Goal: Information Seeking & Learning: Learn about a topic

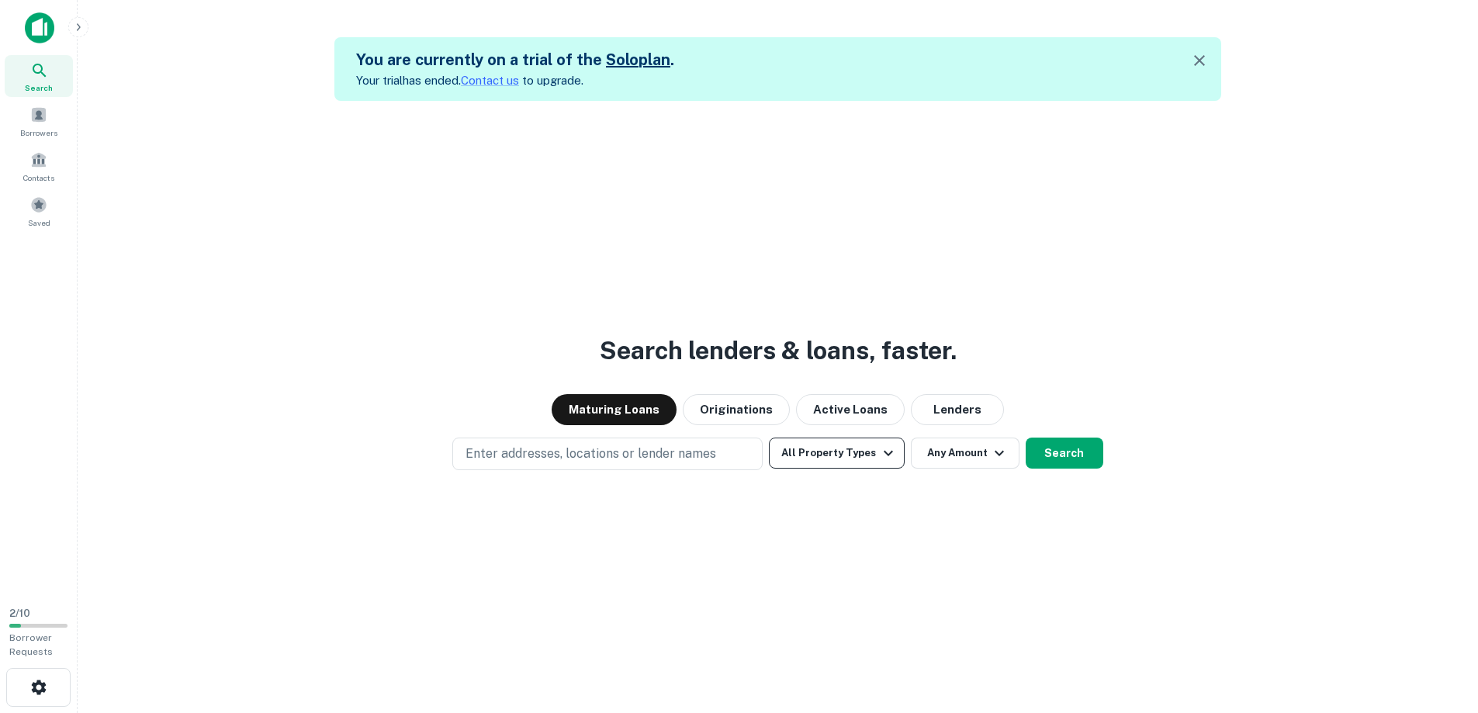
click at [876, 463] on button "All Property Types" at bounding box center [836, 452] width 135 height 31
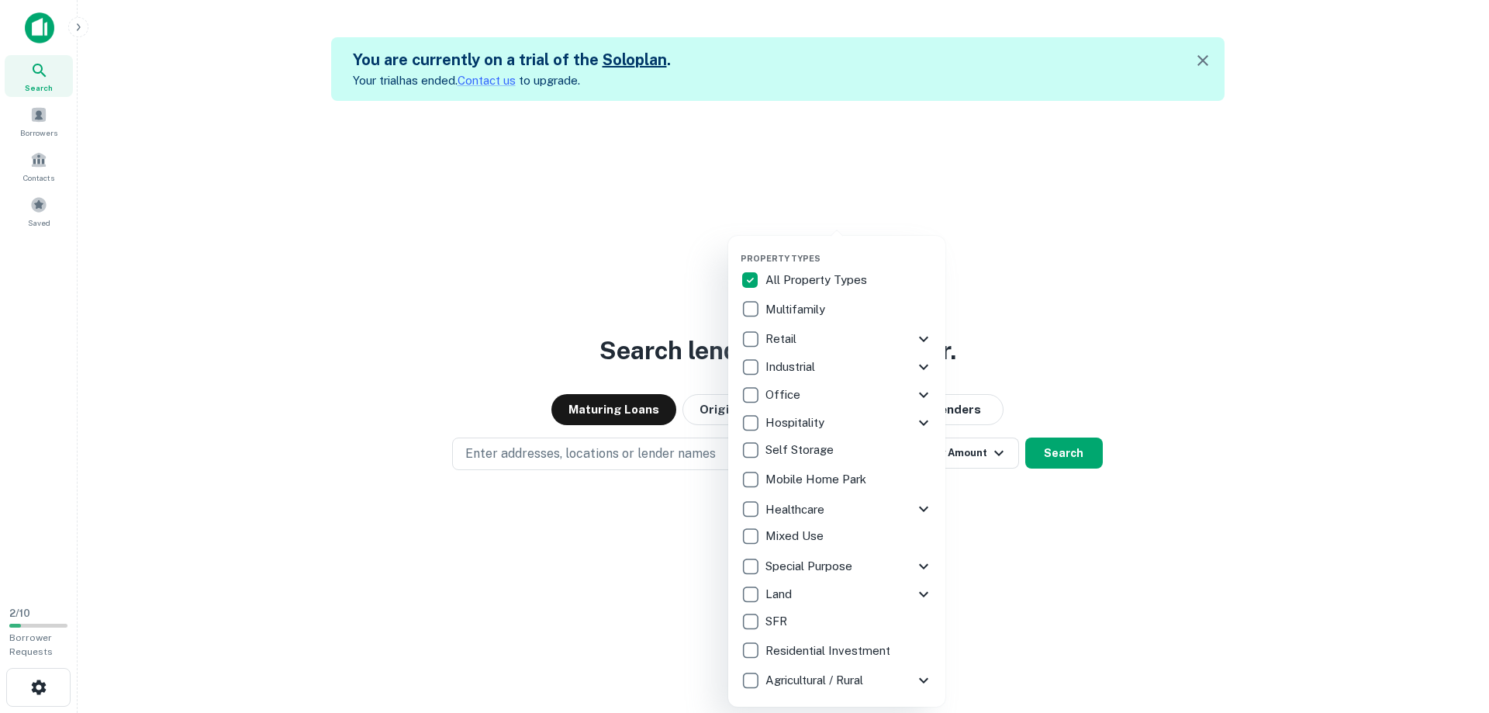
click at [921, 565] on icon at bounding box center [923, 566] width 9 height 5
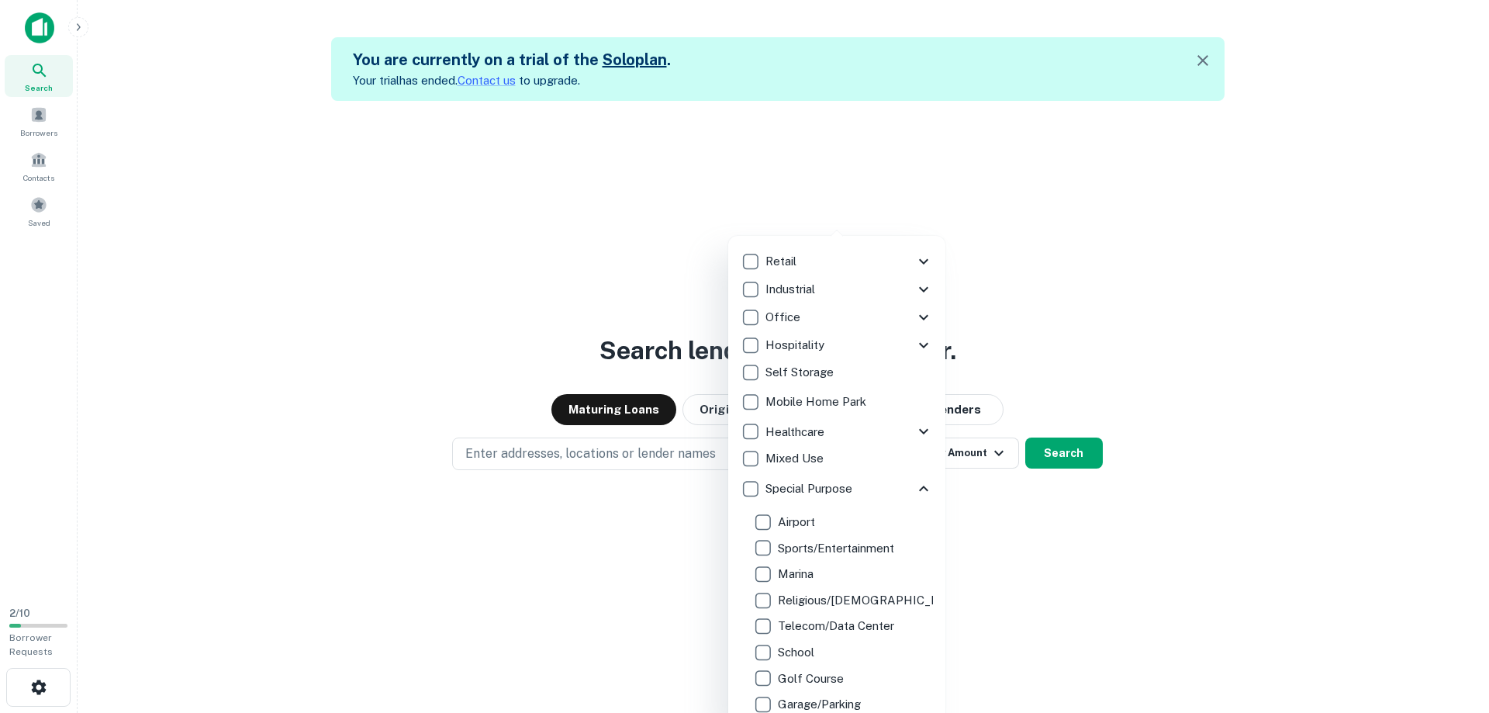
click at [915, 257] on icon at bounding box center [924, 261] width 19 height 19
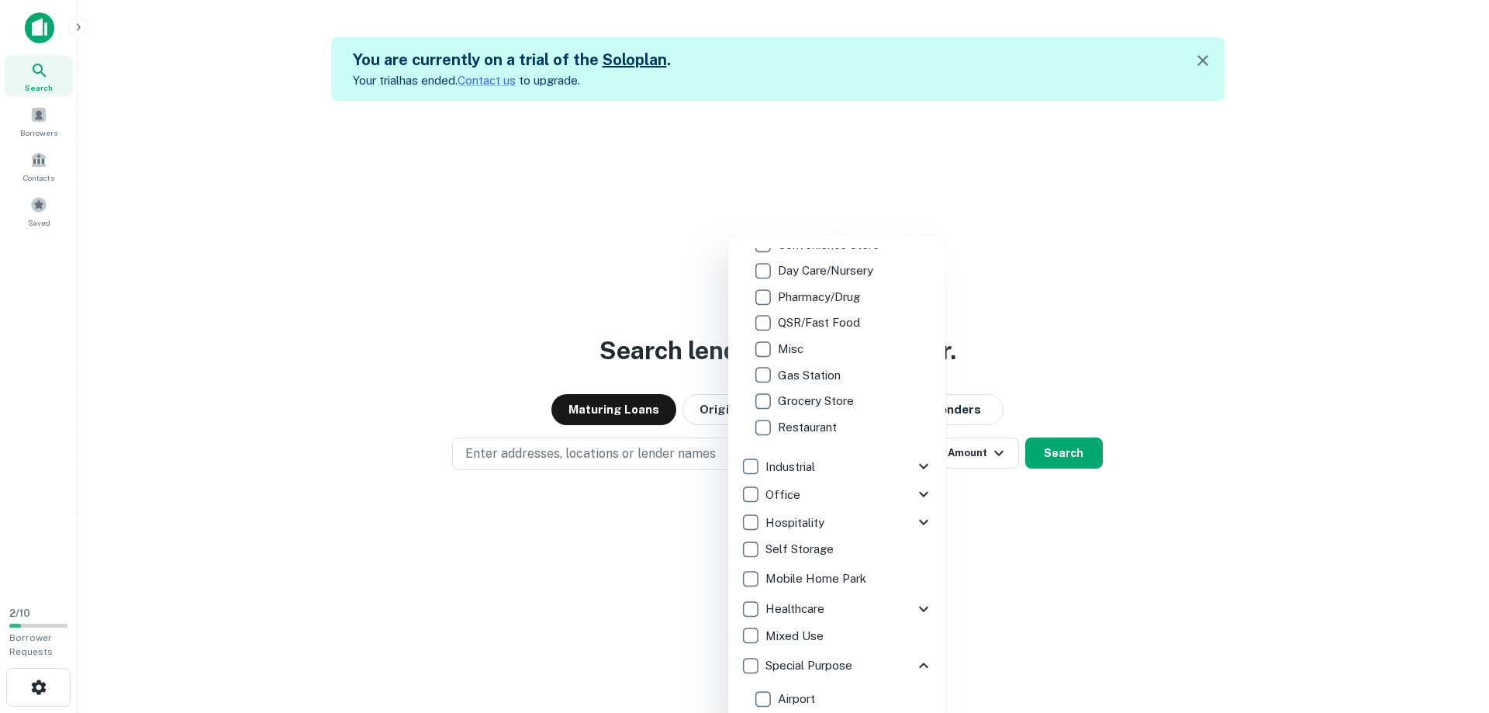
scroll to position [21, 0]
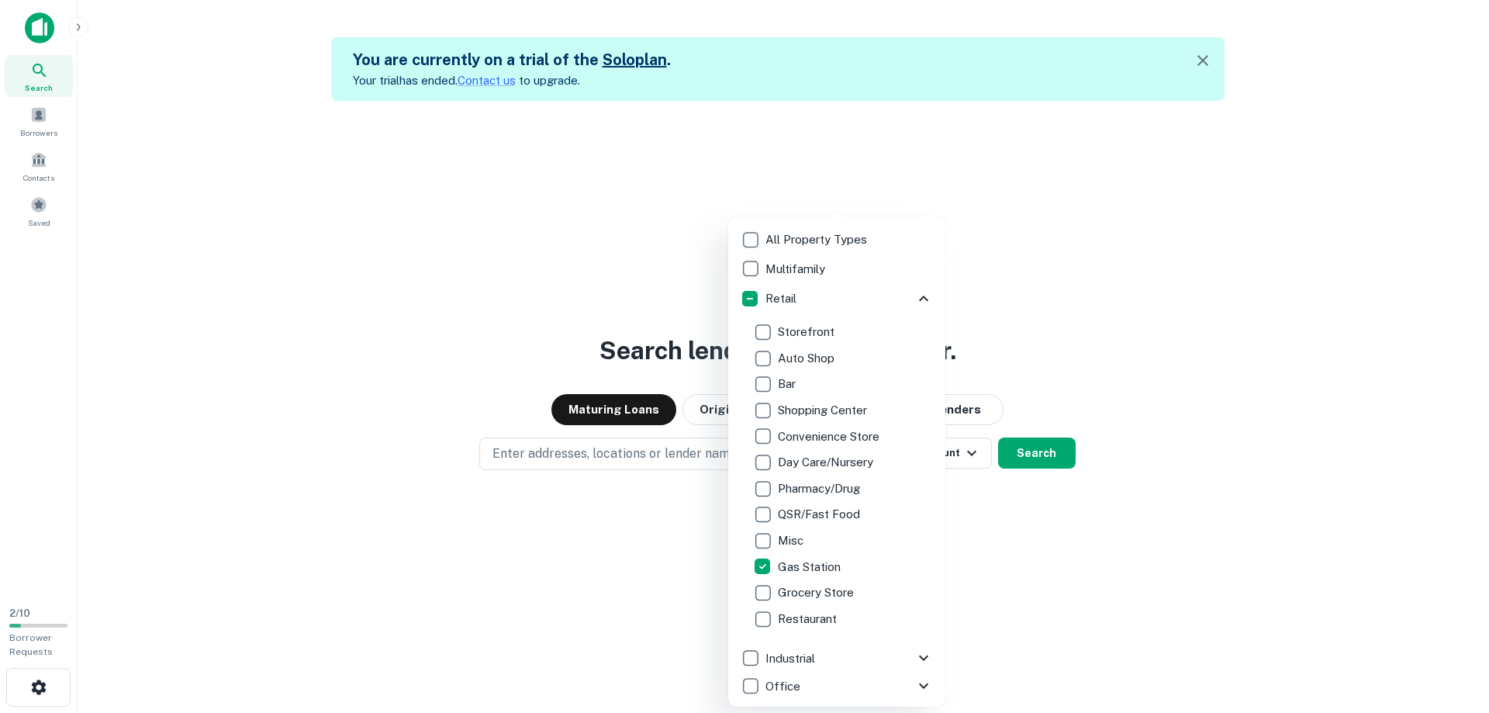
click at [623, 485] on div at bounding box center [744, 356] width 1489 height 713
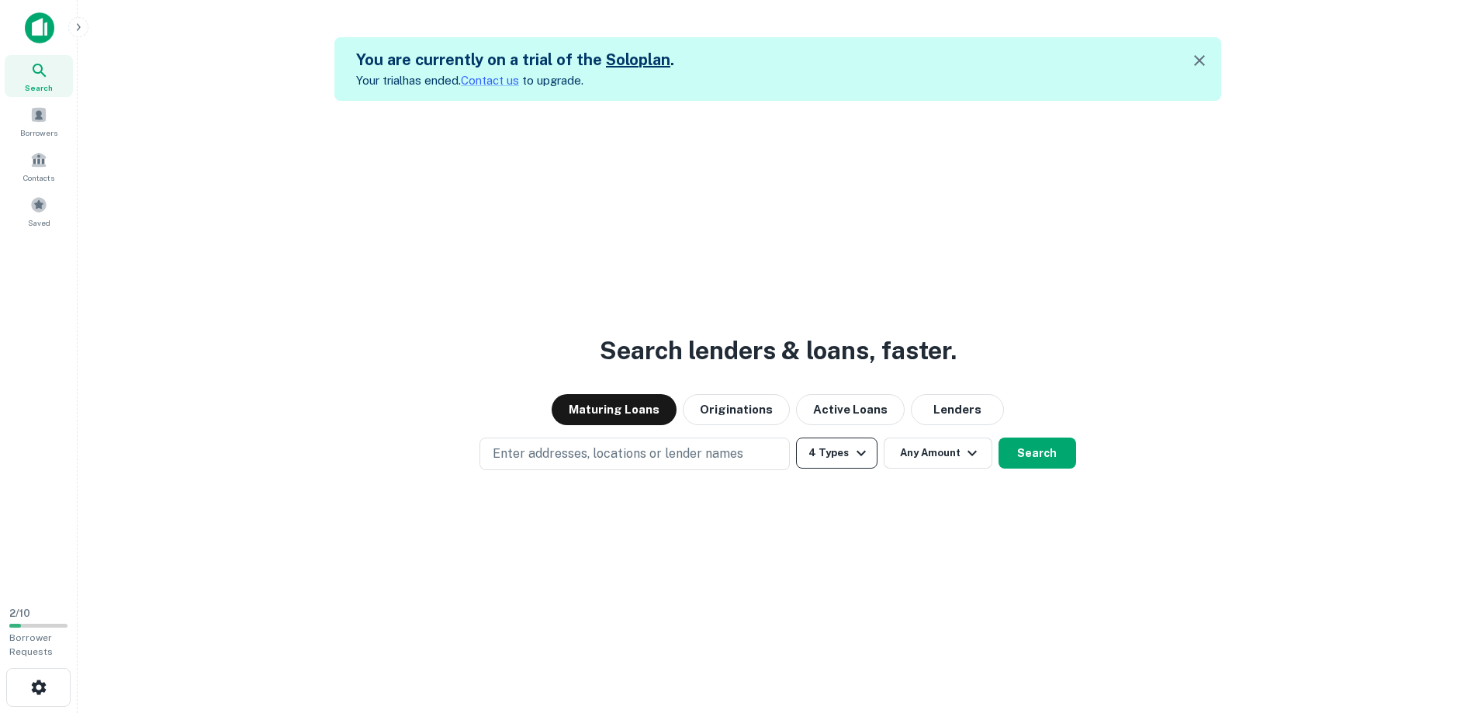
click at [852, 457] on icon "button" at bounding box center [861, 453] width 19 height 19
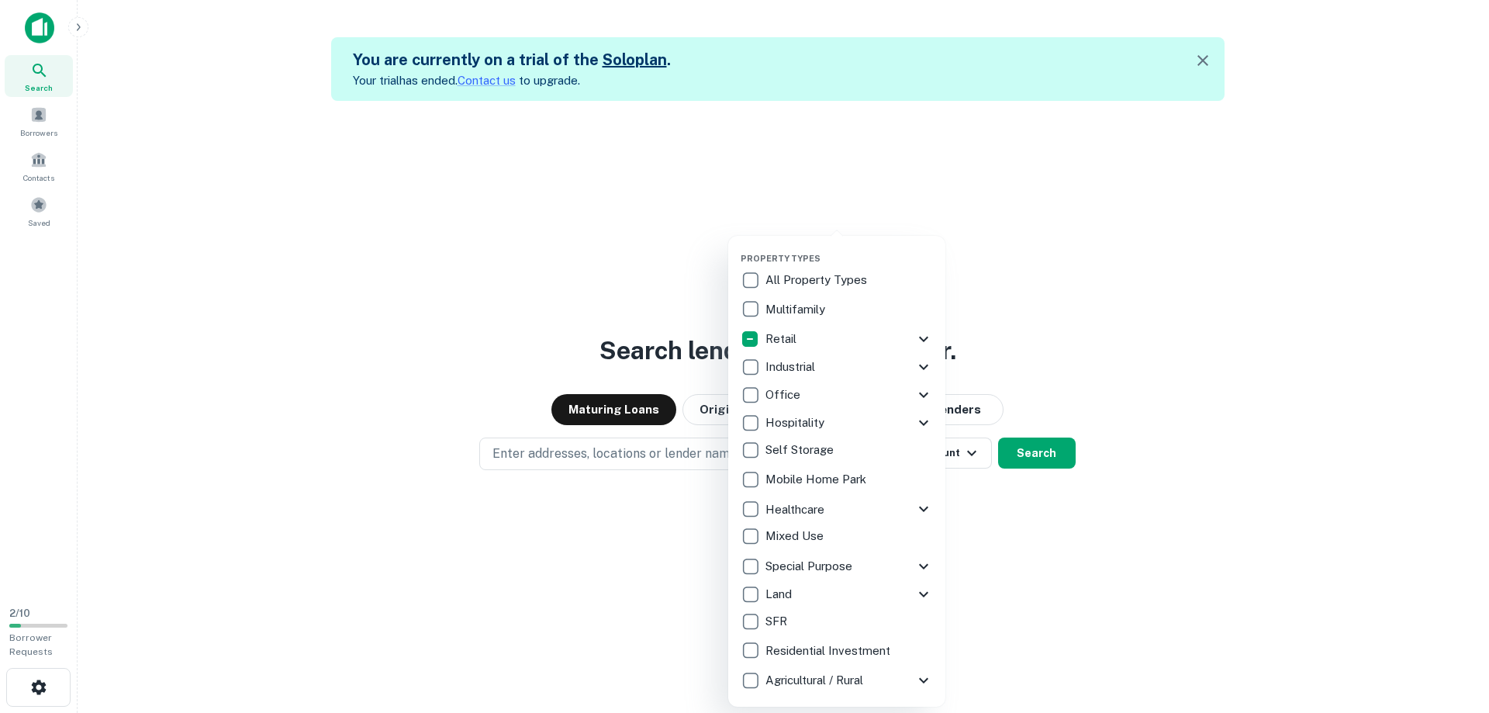
click at [923, 337] on icon at bounding box center [924, 339] width 19 height 19
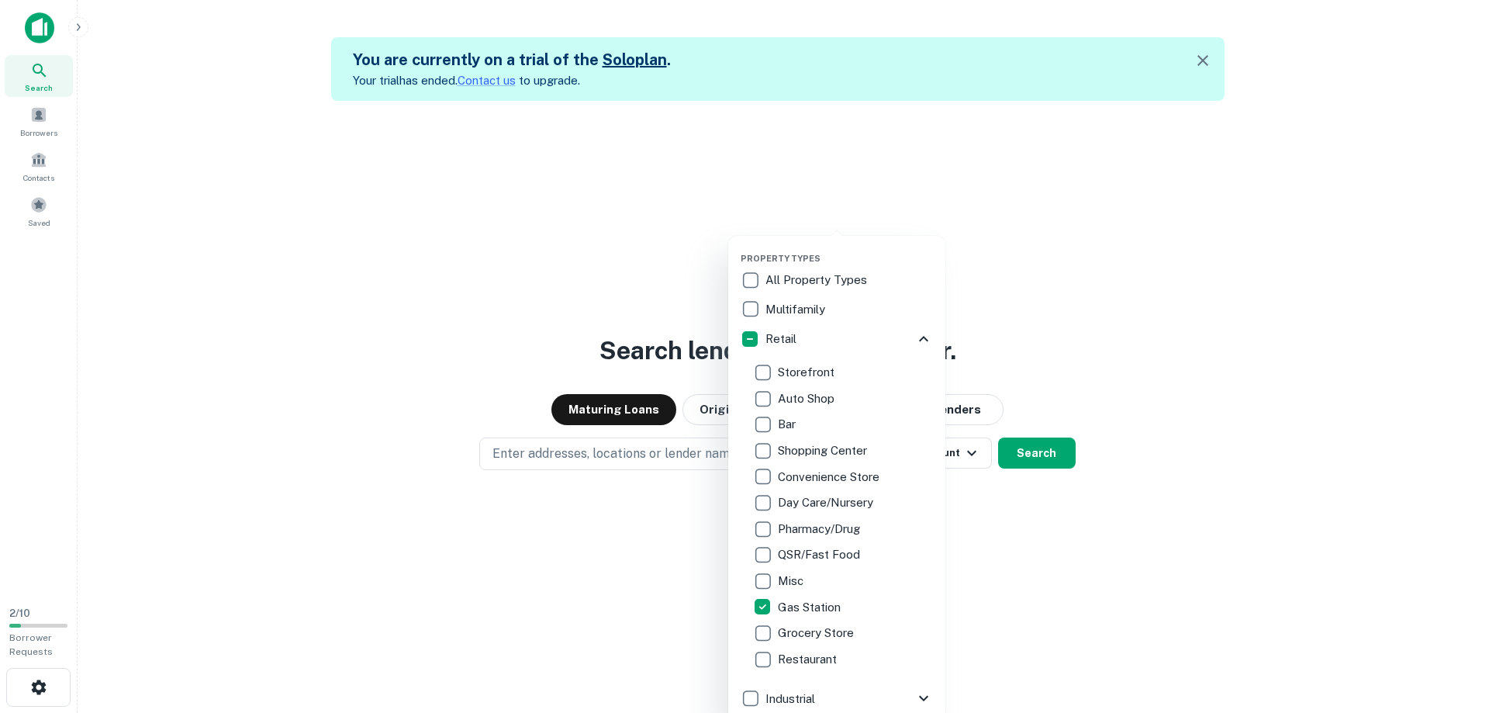
click at [1074, 335] on div at bounding box center [744, 356] width 1489 height 713
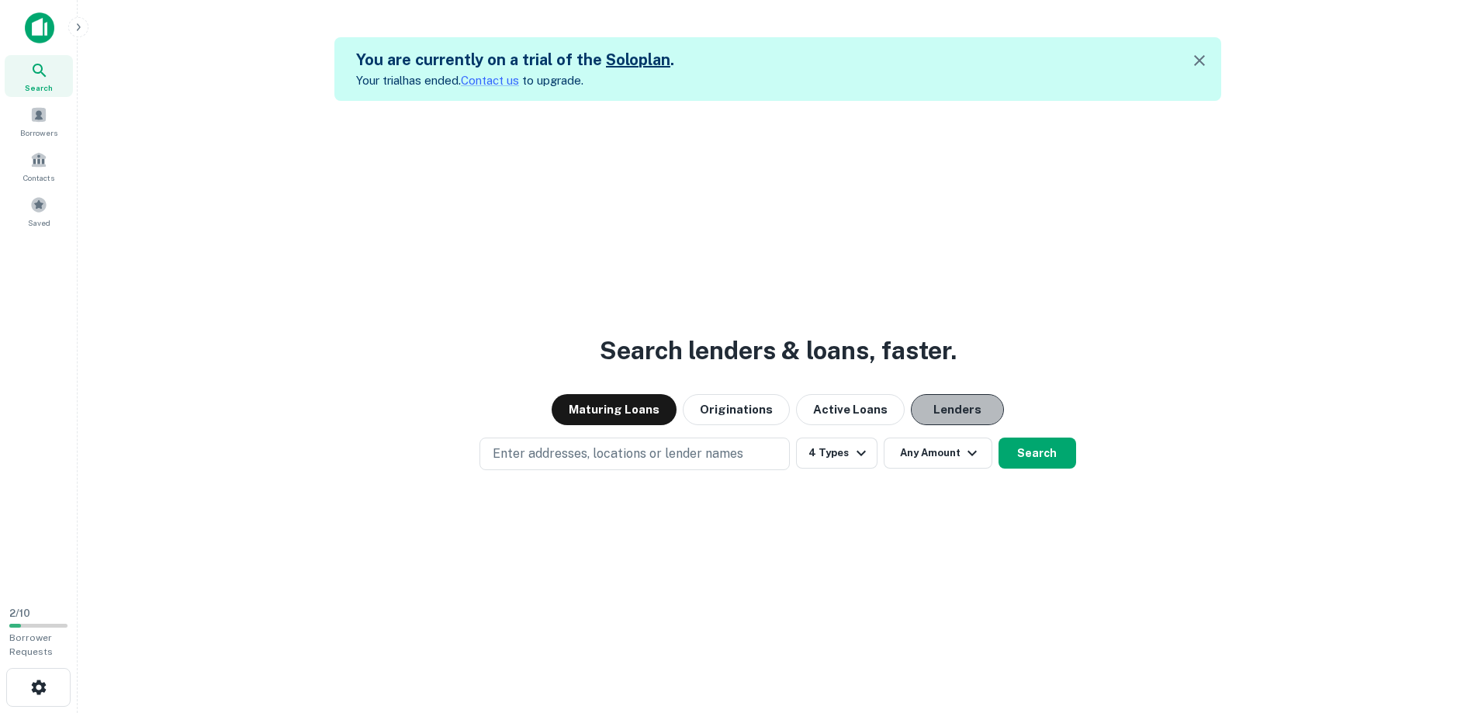
click at [966, 410] on button "Lenders" at bounding box center [957, 409] width 93 height 31
click at [964, 416] on button "Lenders" at bounding box center [957, 409] width 93 height 31
click at [1053, 456] on button "Search" at bounding box center [1037, 452] width 78 height 31
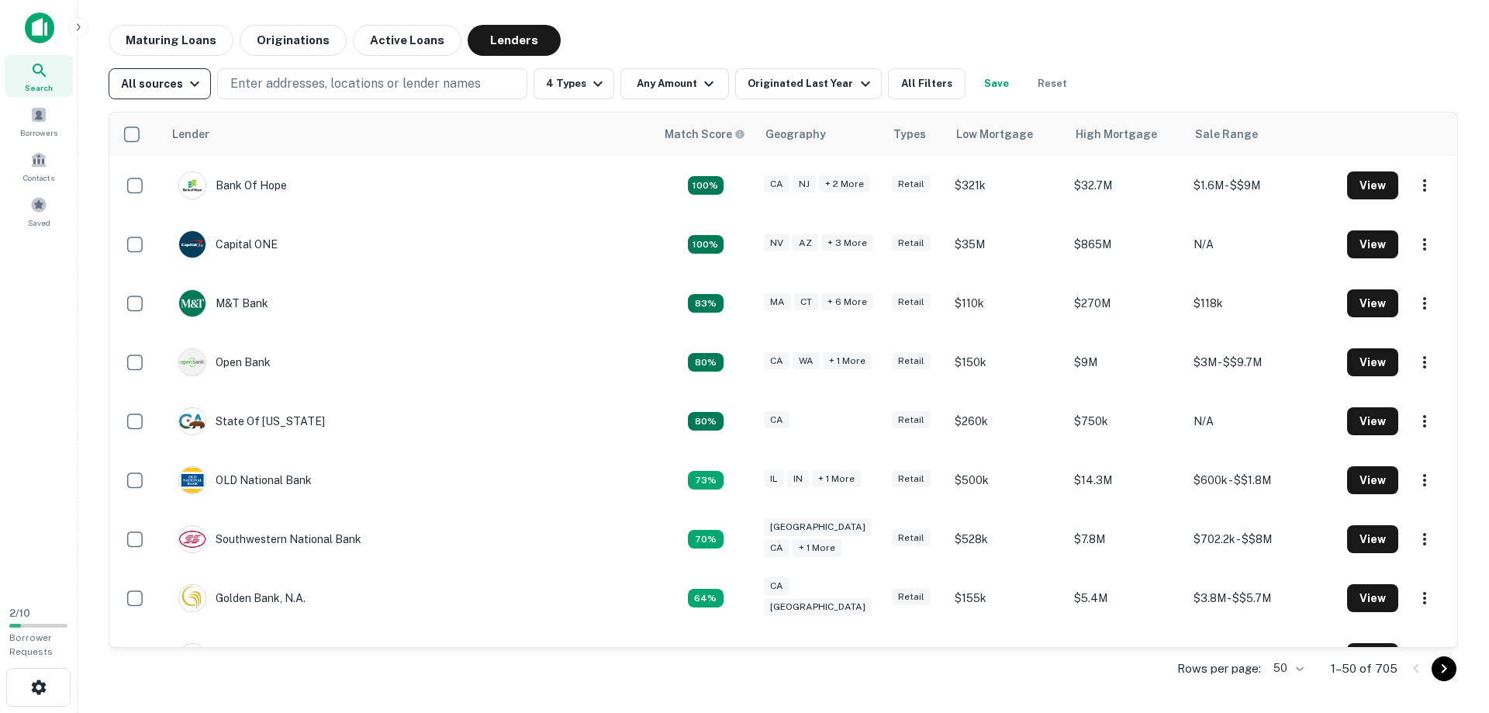
click at [191, 87] on icon "button" at bounding box center [194, 83] width 19 height 19
click at [192, 86] on div at bounding box center [744, 356] width 1489 height 713
click at [928, 85] on button "All Filters" at bounding box center [927, 83] width 78 height 31
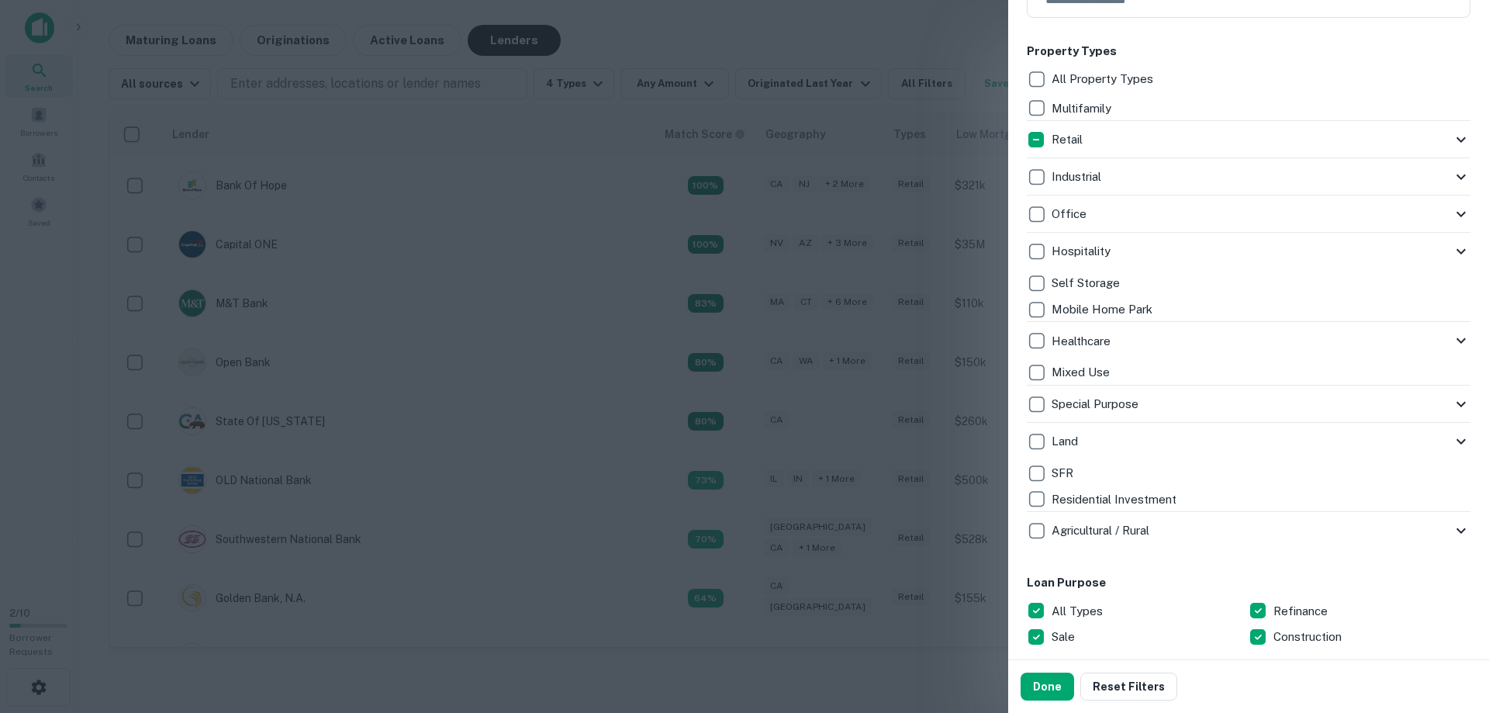
scroll to position [621, 0]
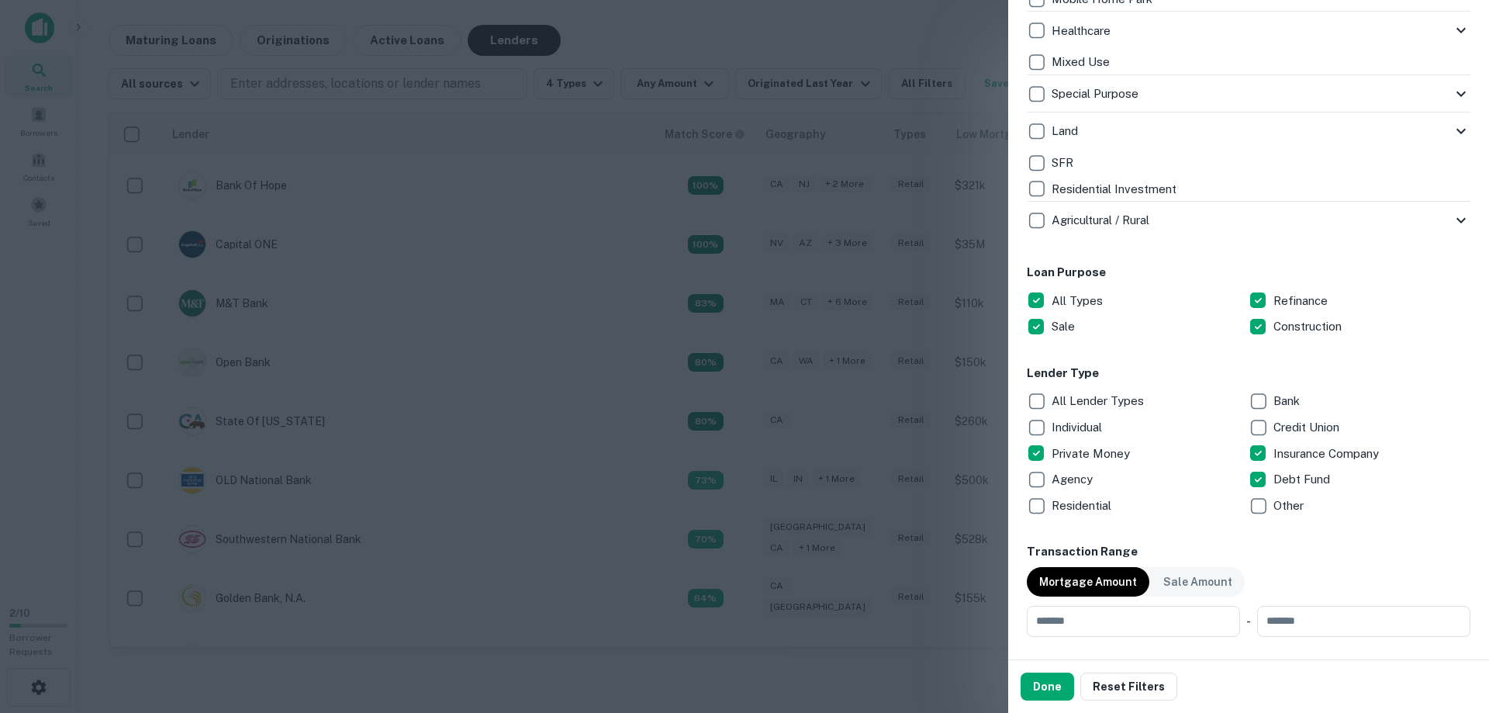
click at [1052, 690] on button "Done" at bounding box center [1048, 687] width 54 height 28
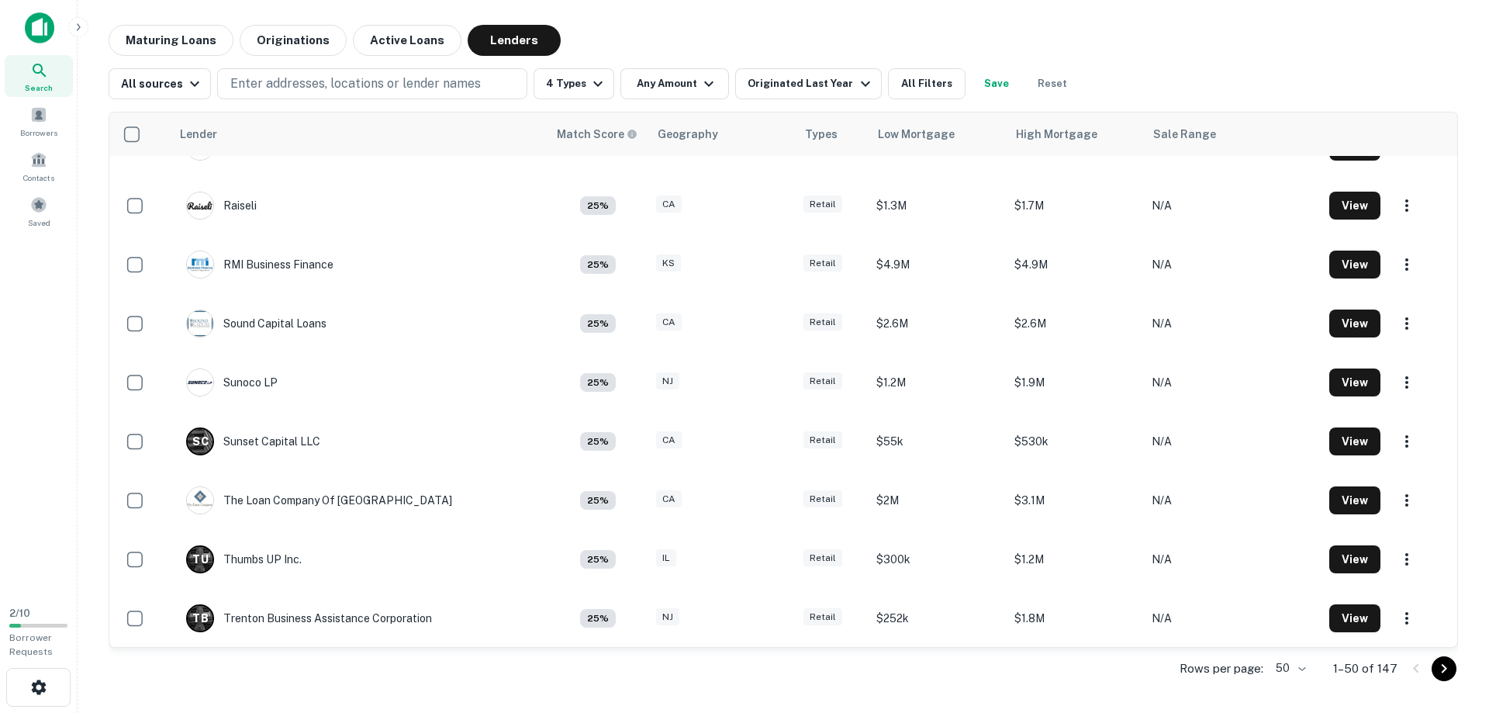
scroll to position [2457, 0]
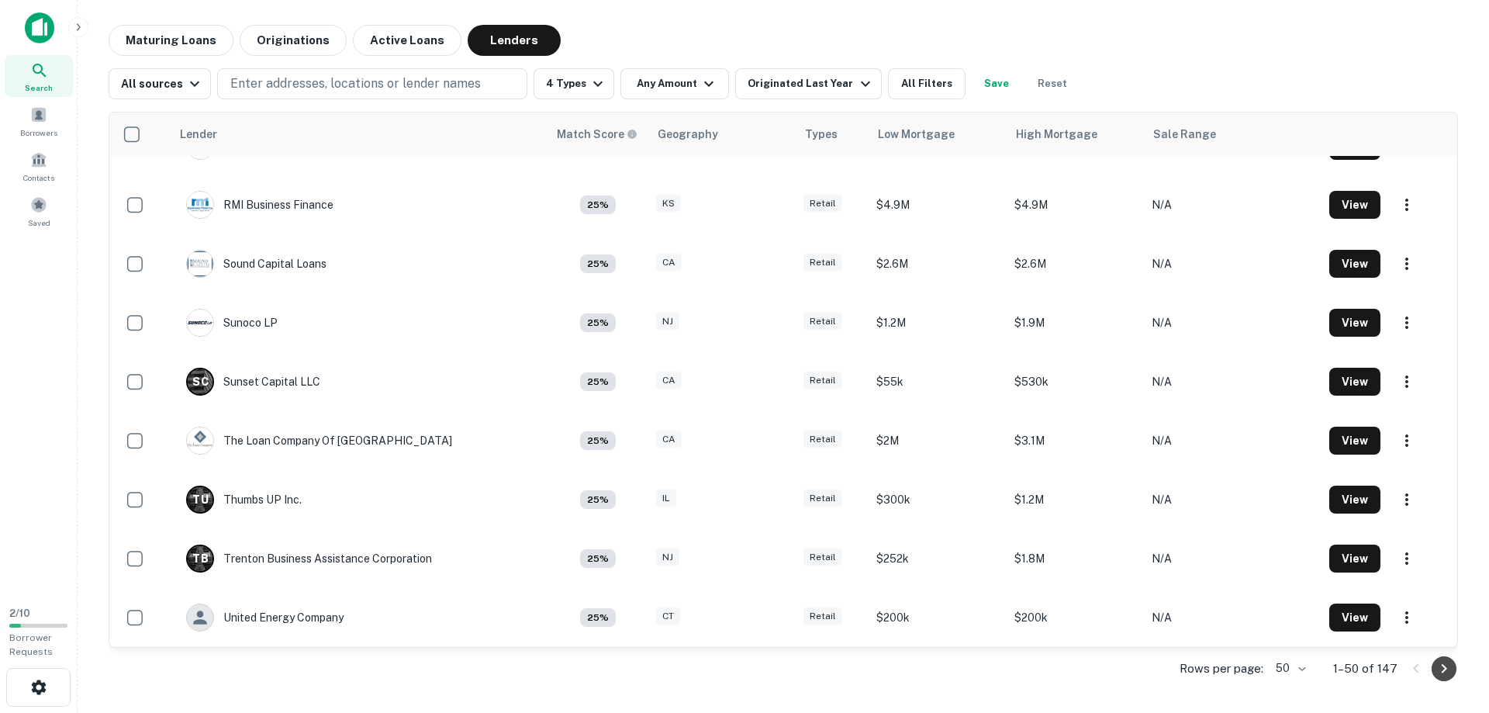
click at [1444, 669] on icon "Go to next page" at bounding box center [1444, 668] width 19 height 19
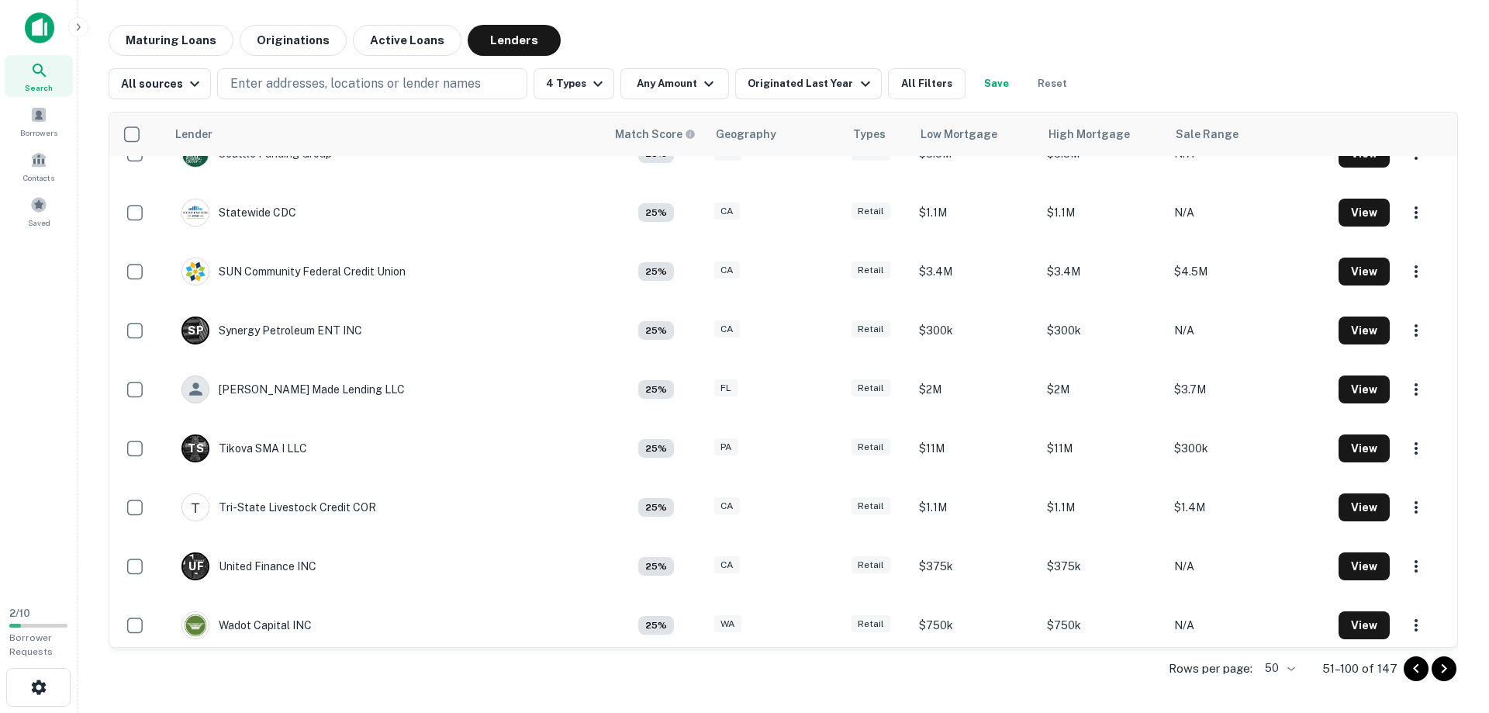
scroll to position [2457, 0]
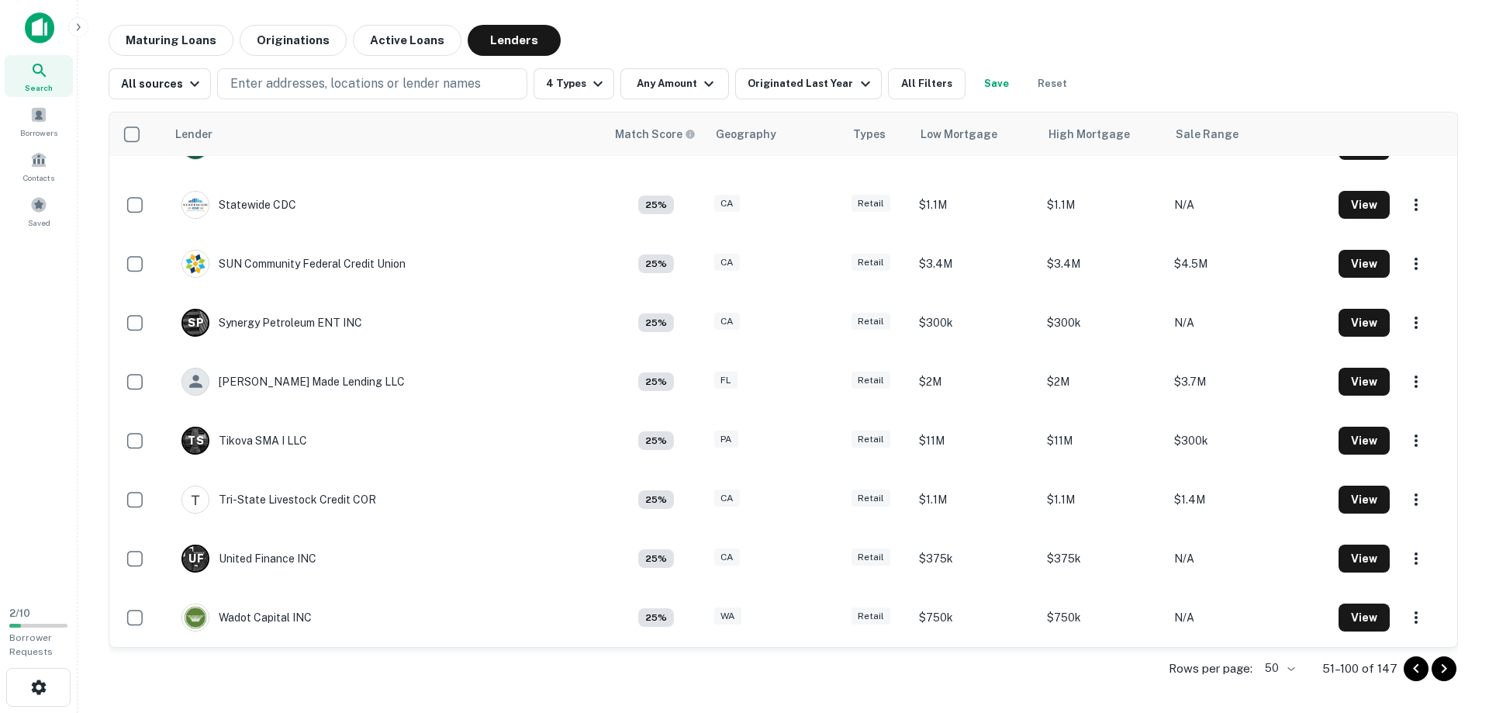
click at [1451, 670] on icon "Go to next page" at bounding box center [1444, 668] width 19 height 19
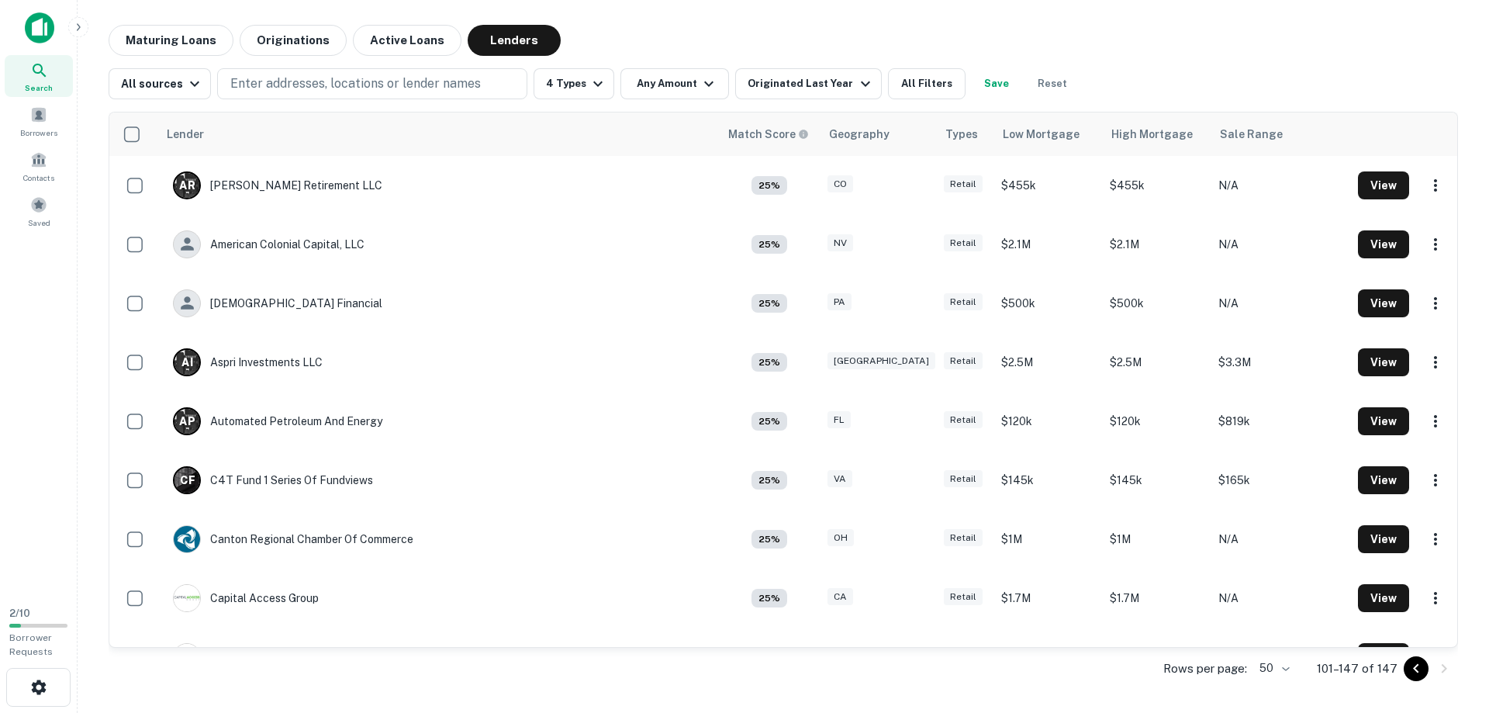
click at [1406, 669] on button "Go to previous page" at bounding box center [1416, 668] width 25 height 25
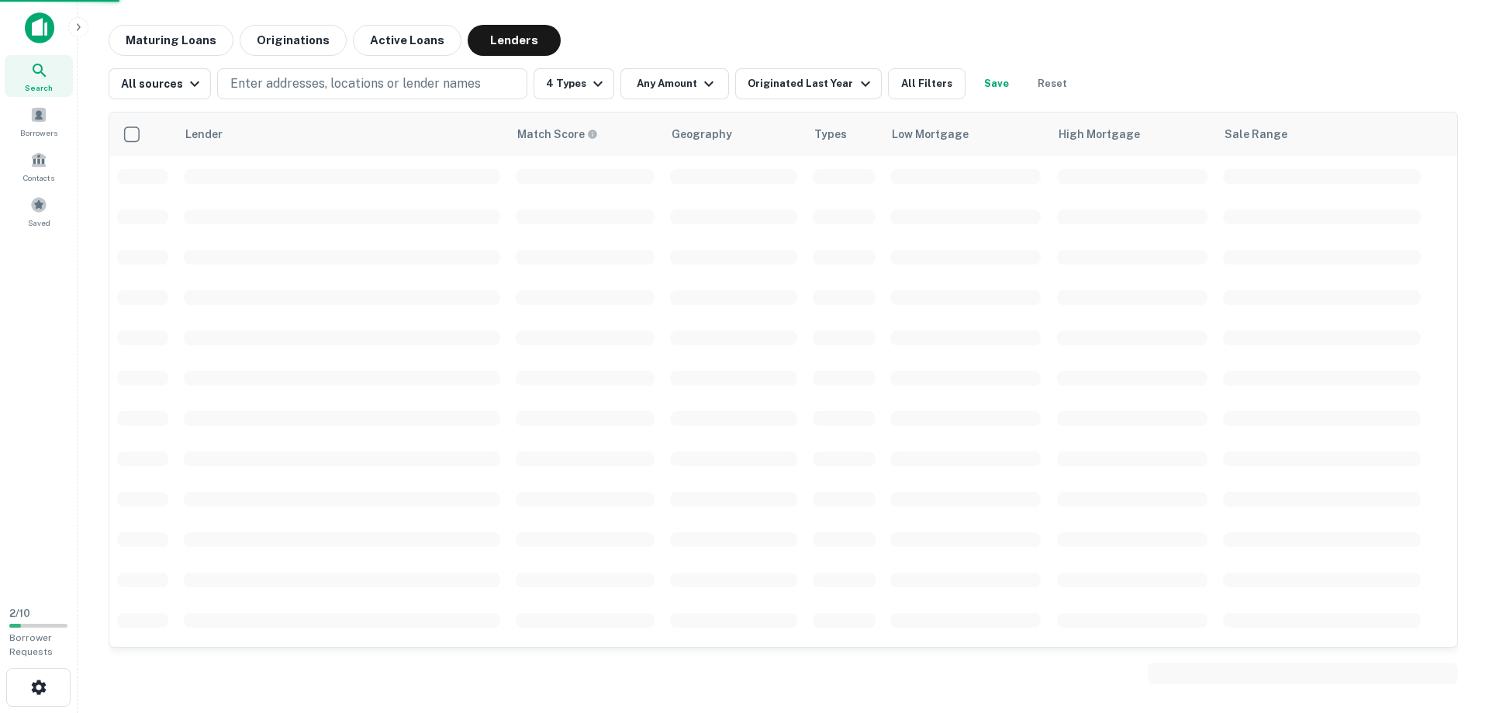
click at [1411, 669] on span at bounding box center [1303, 673] width 310 height 22
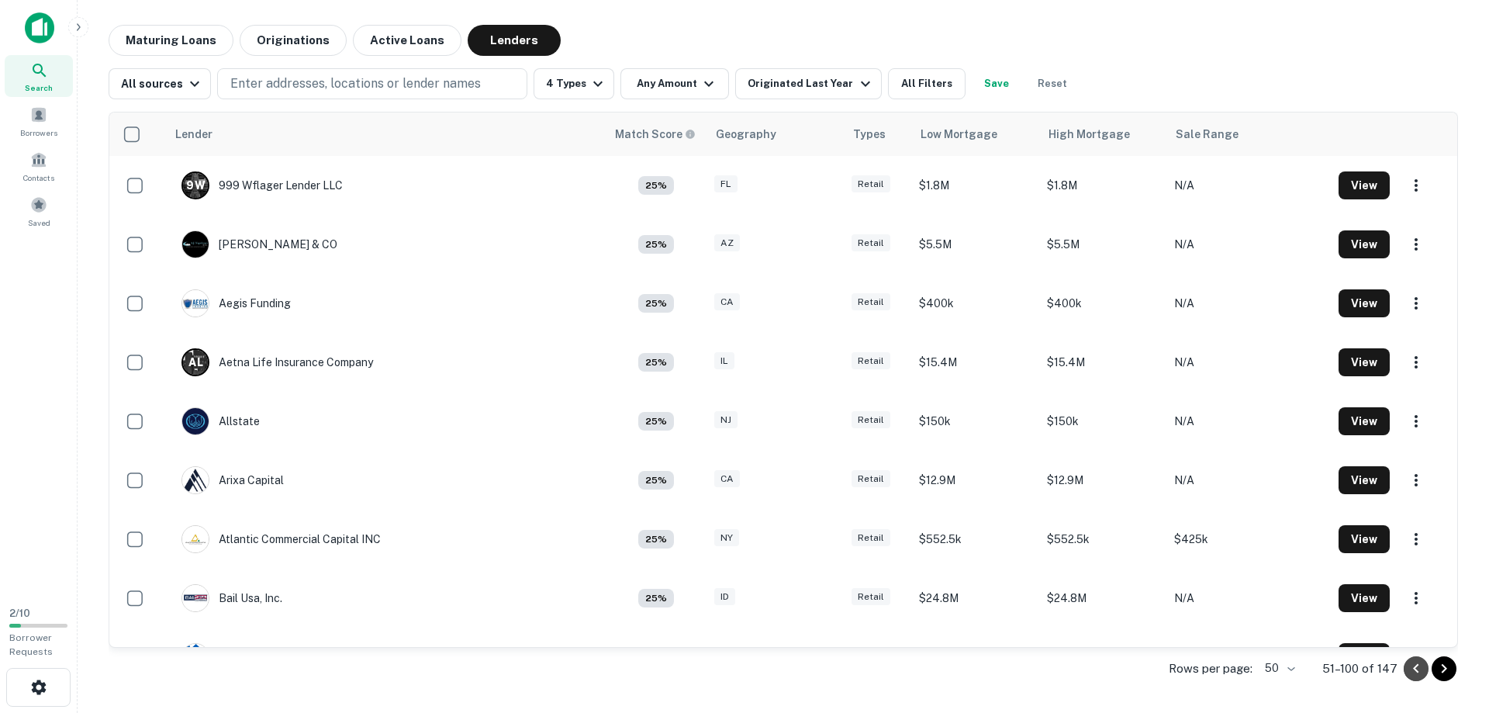
click at [1411, 669] on icon "Go to previous page" at bounding box center [1416, 668] width 19 height 19
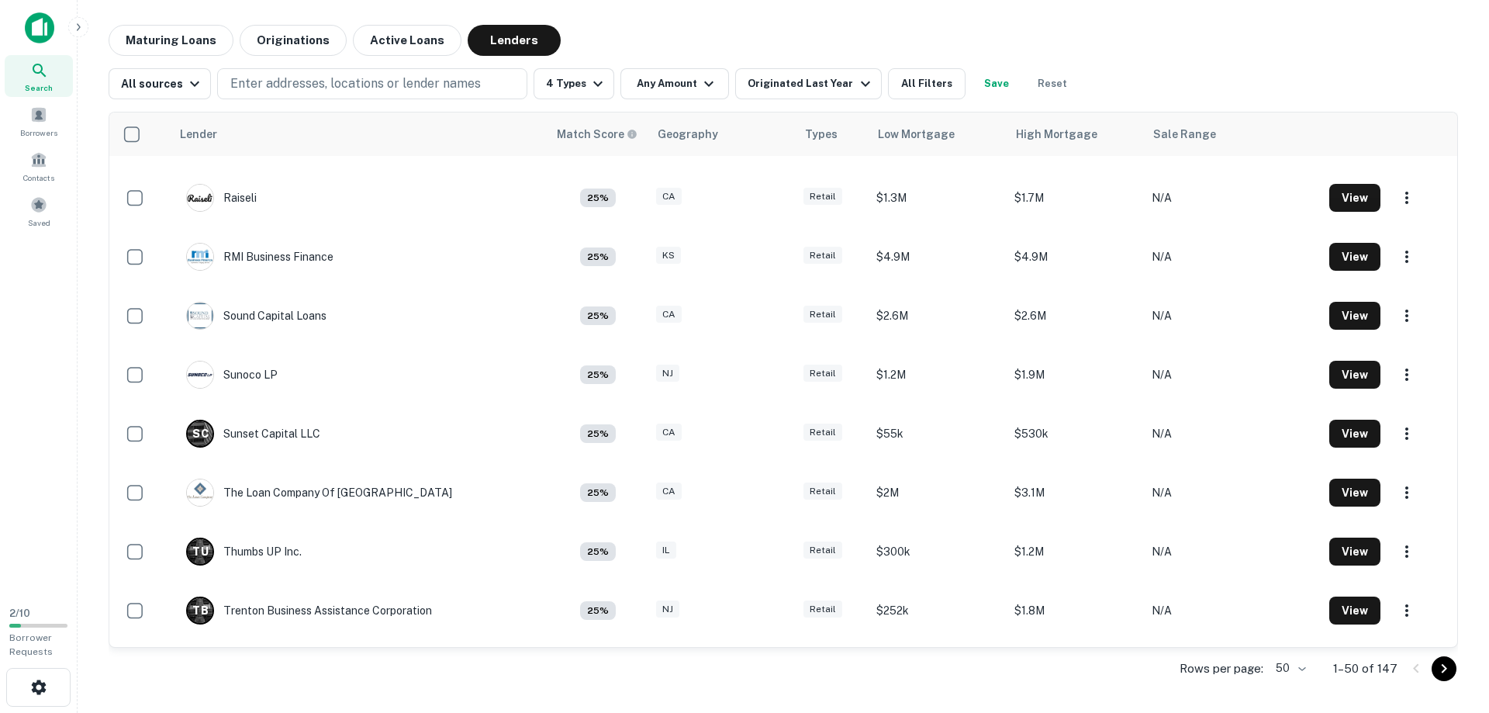
scroll to position [2457, 0]
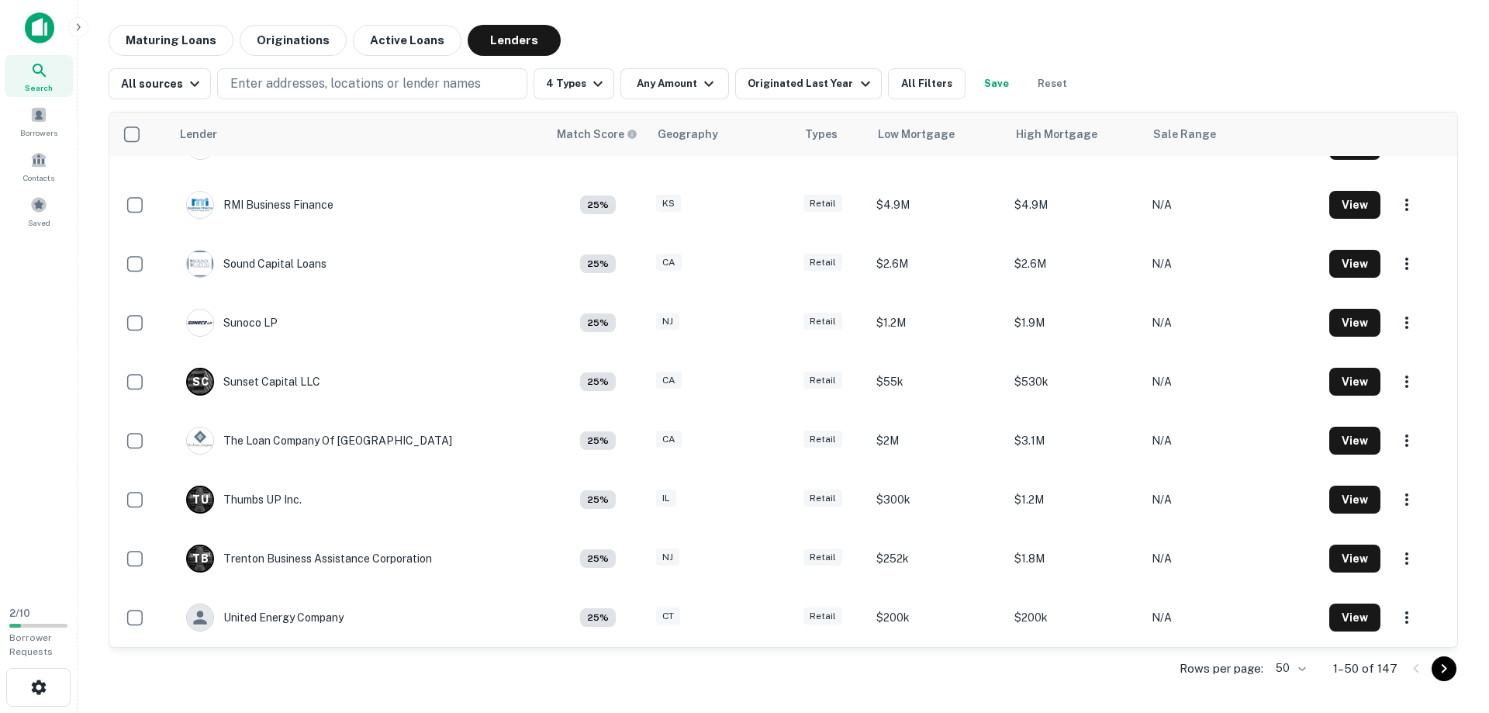
click at [1438, 672] on icon "Go to next page" at bounding box center [1444, 668] width 19 height 19
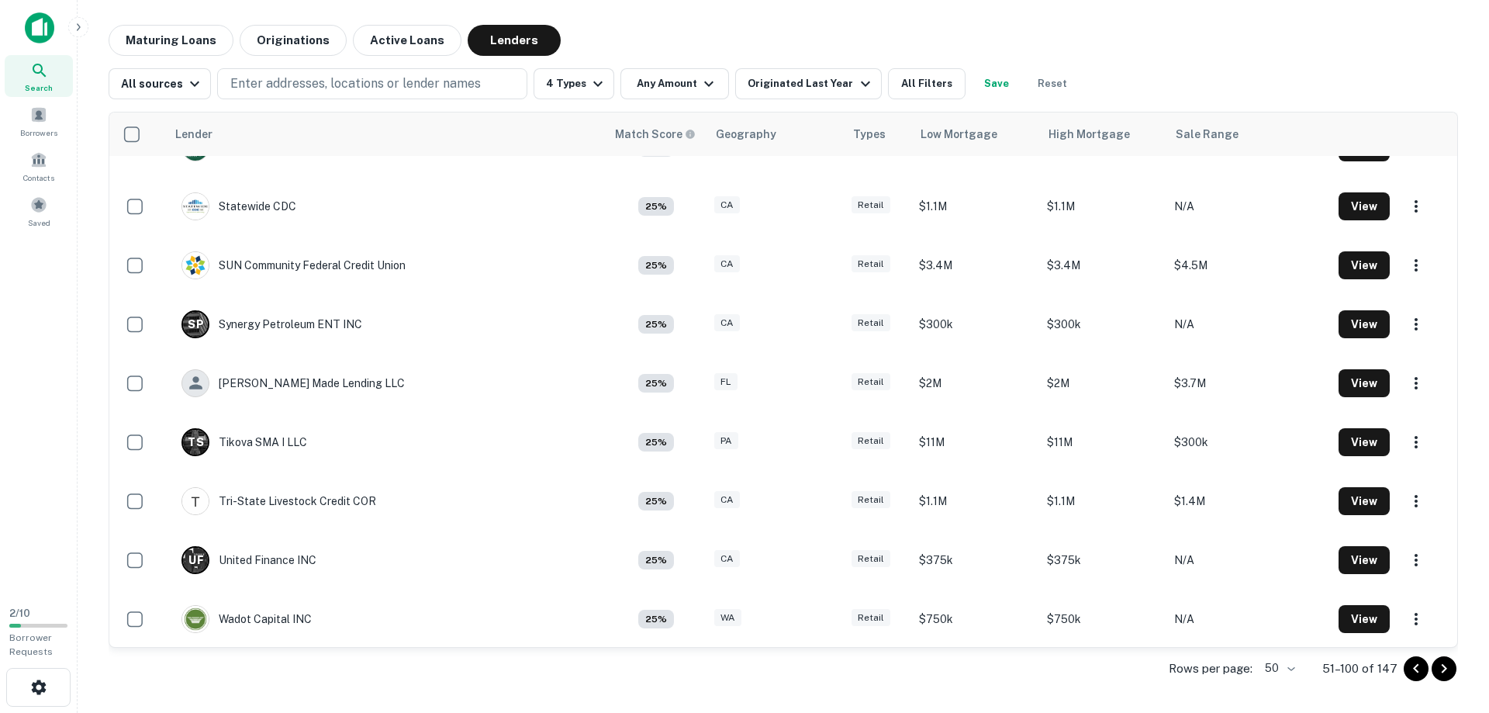
scroll to position [2457, 0]
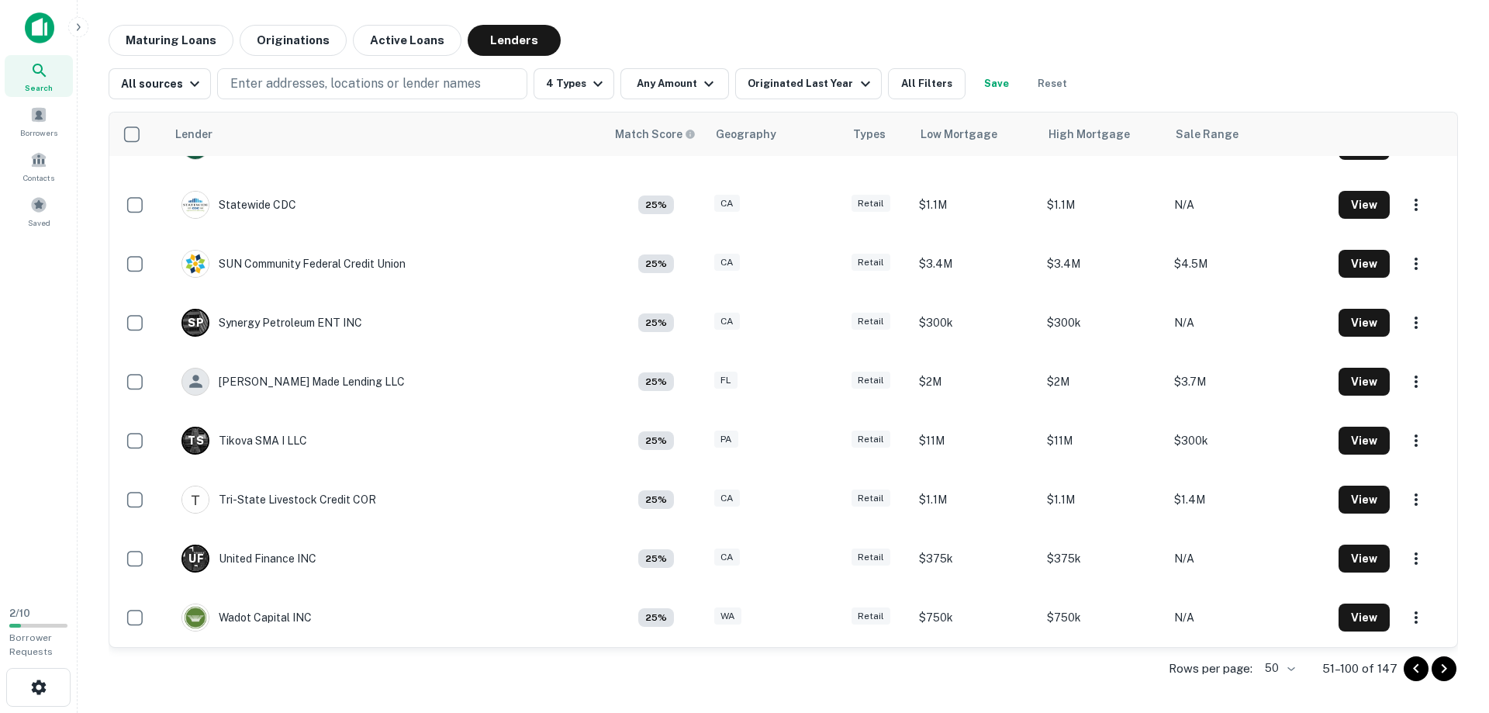
click at [1444, 670] on icon "Go to next page" at bounding box center [1444, 668] width 5 height 9
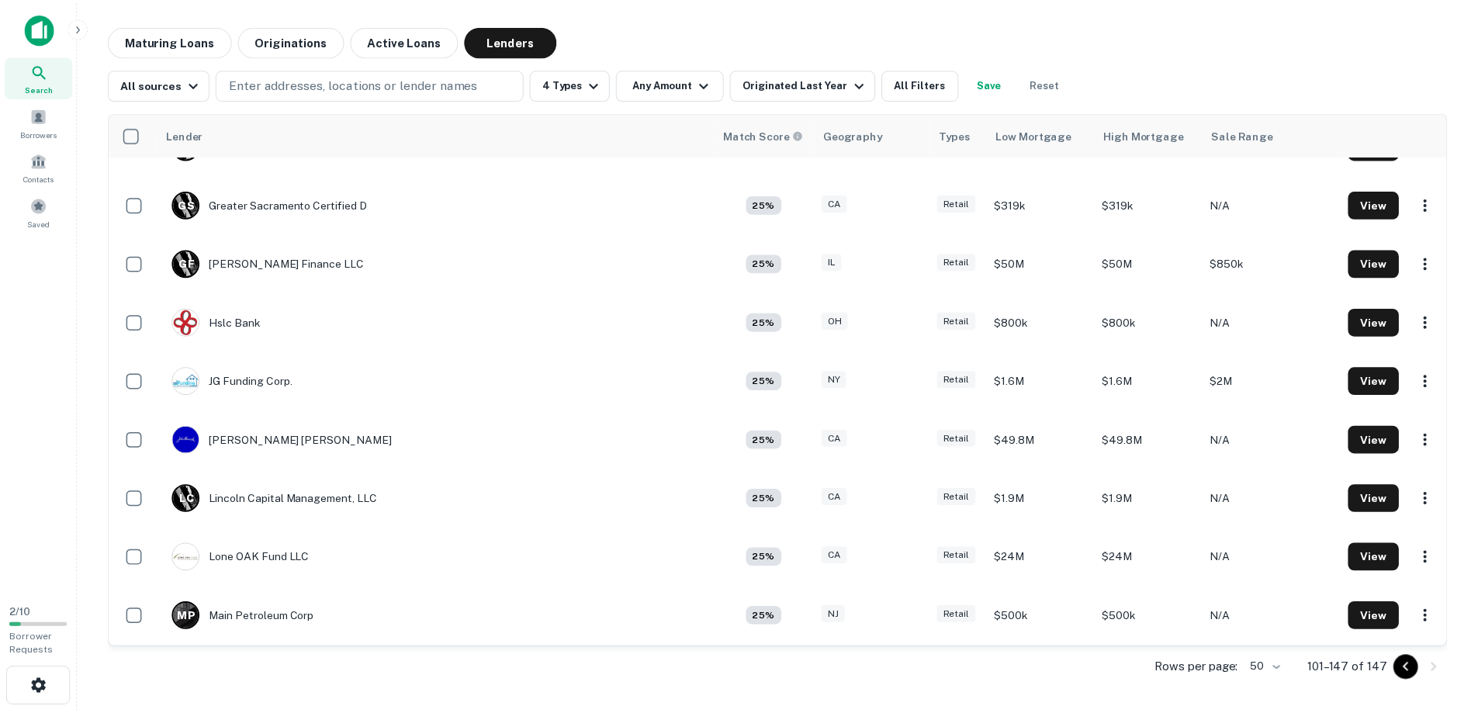
scroll to position [806, 0]
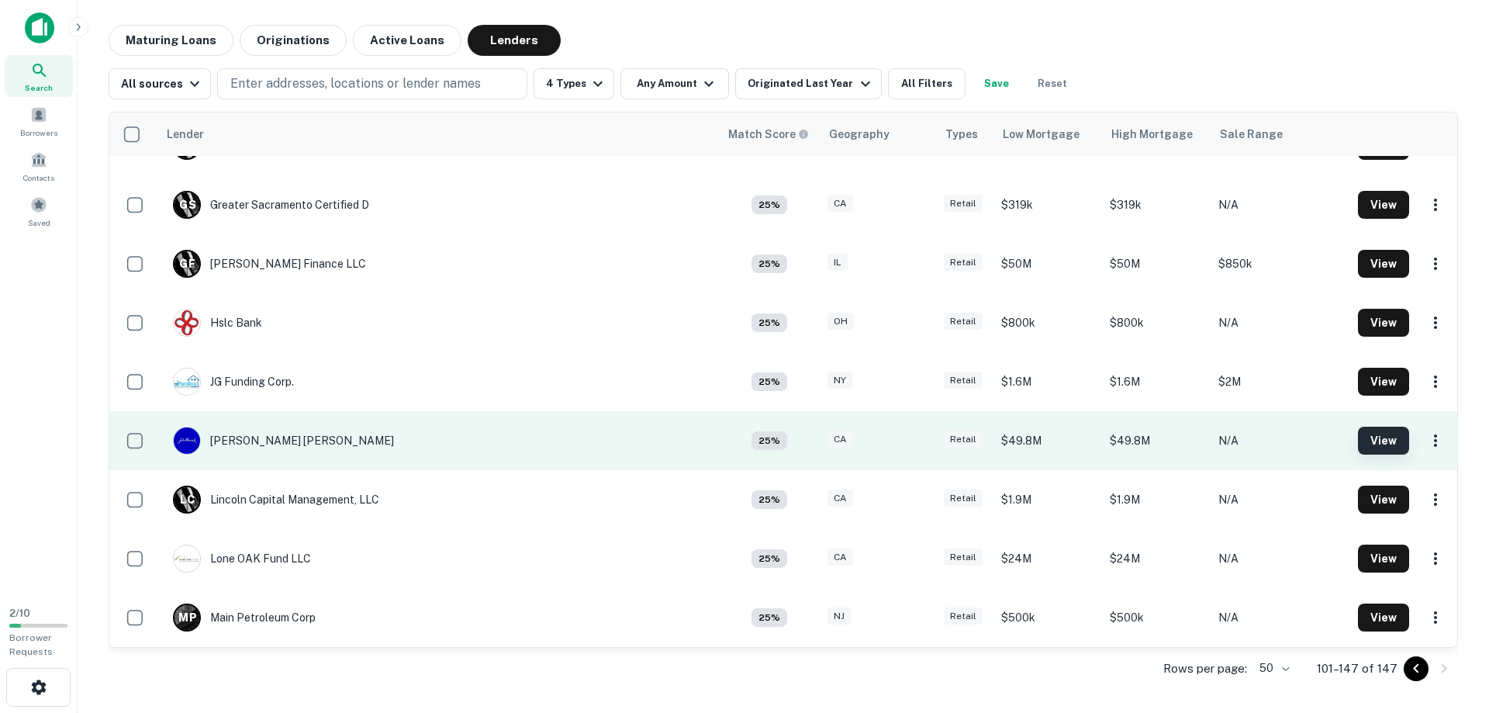
click at [1384, 443] on button "View" at bounding box center [1383, 441] width 51 height 28
